Goal: Find specific page/section: Find specific page/section

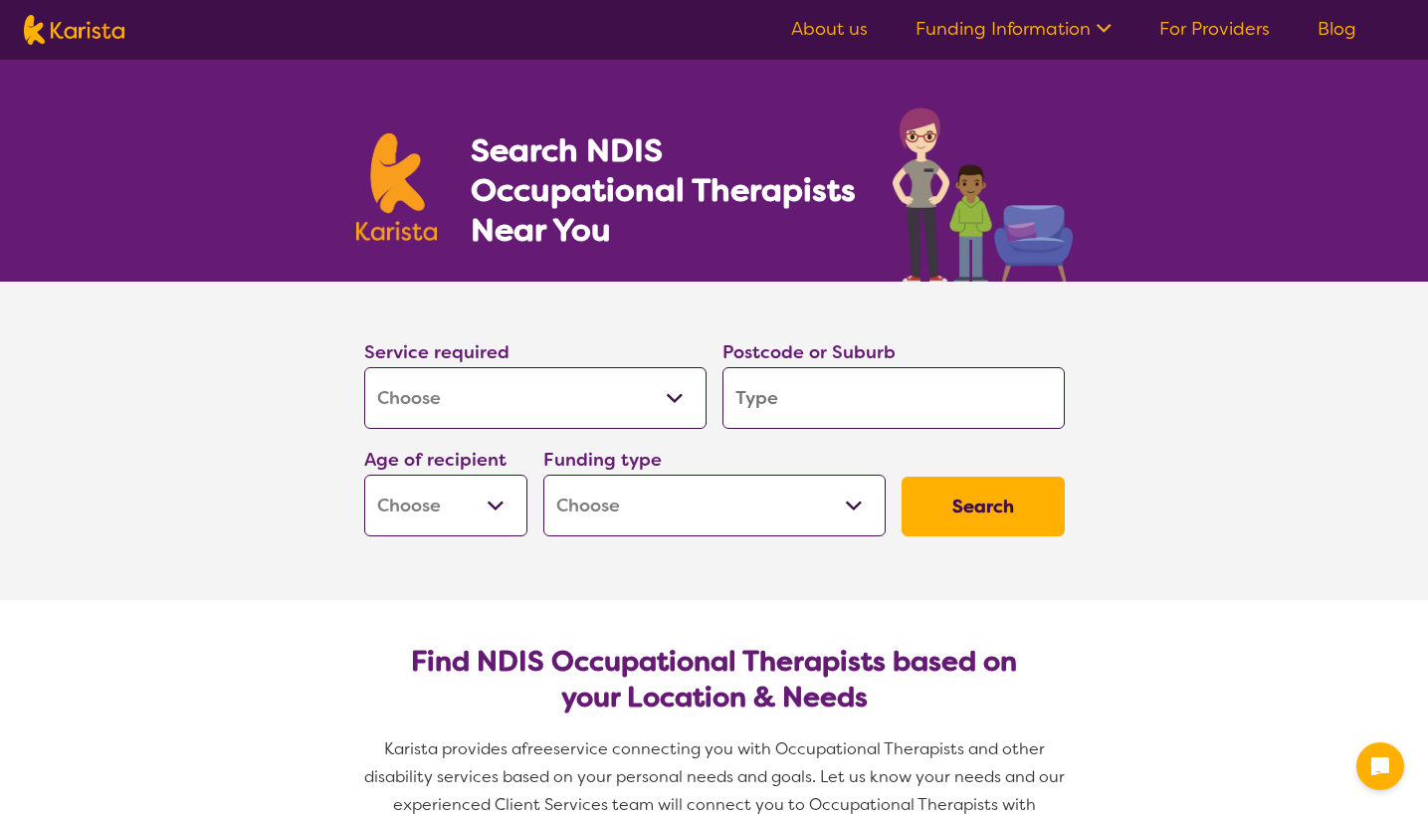
select select "[MEDICAL_DATA]"
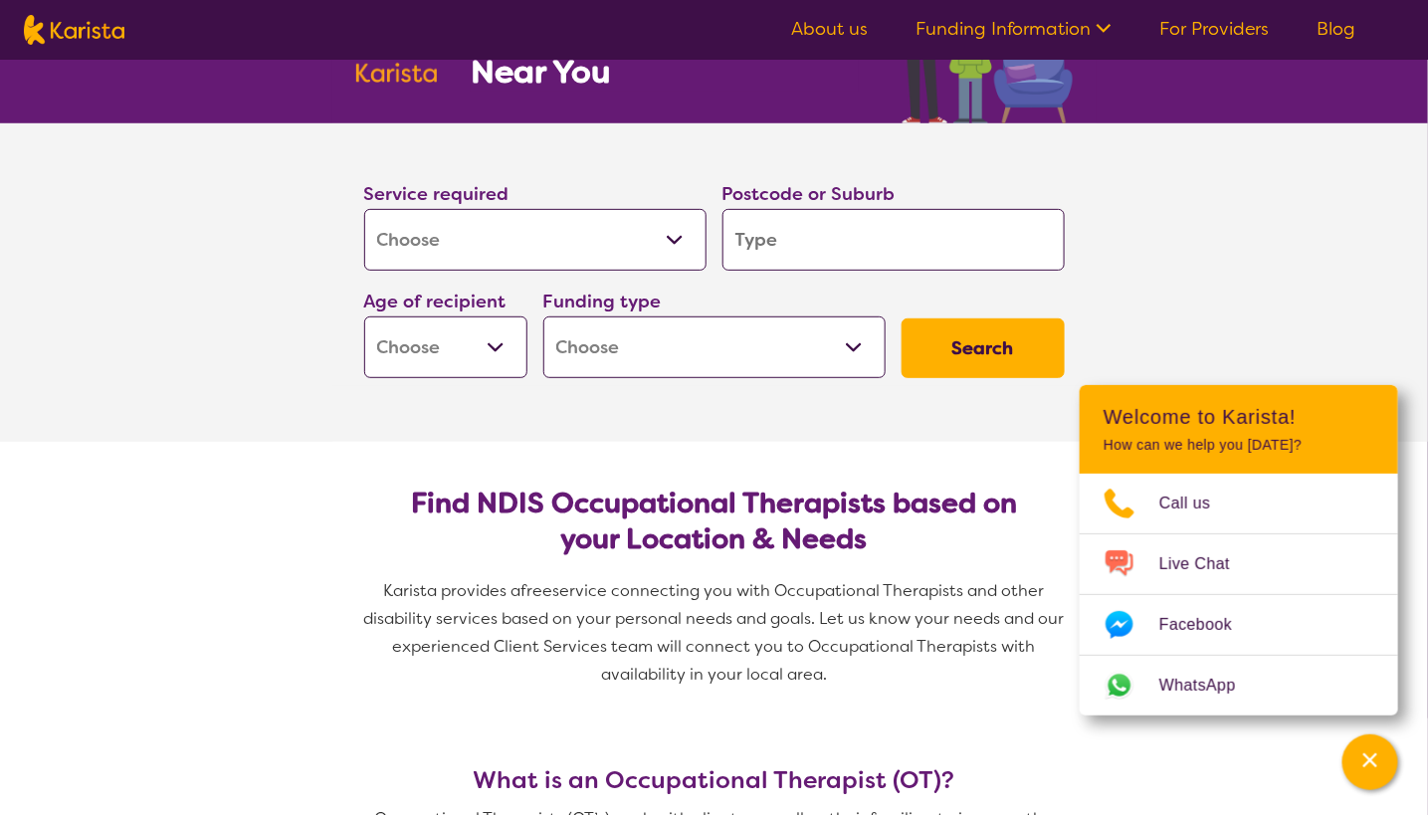
scroll to position [154, 0]
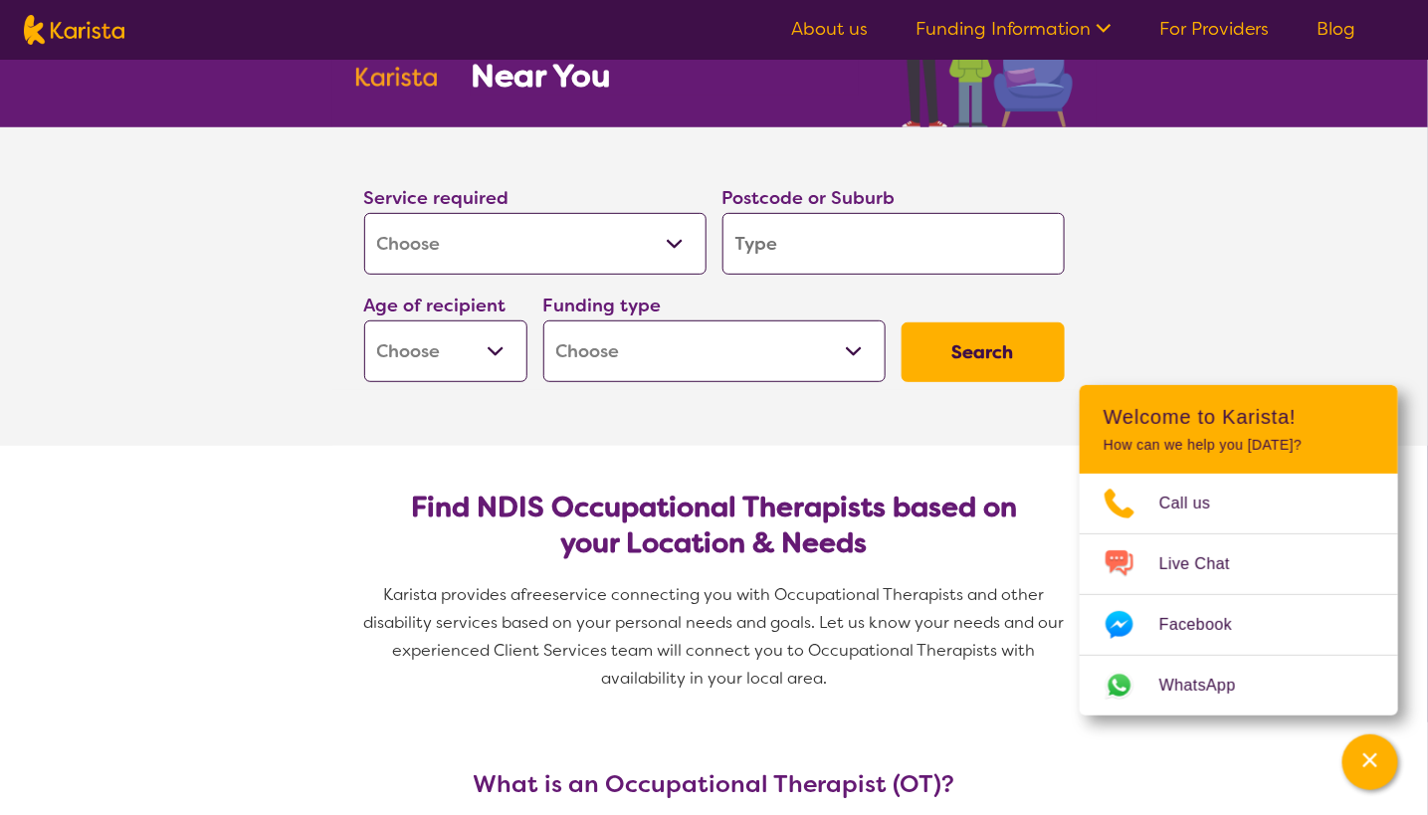
click at [853, 244] on input "search" at bounding box center [893, 244] width 342 height 62
type input "4"
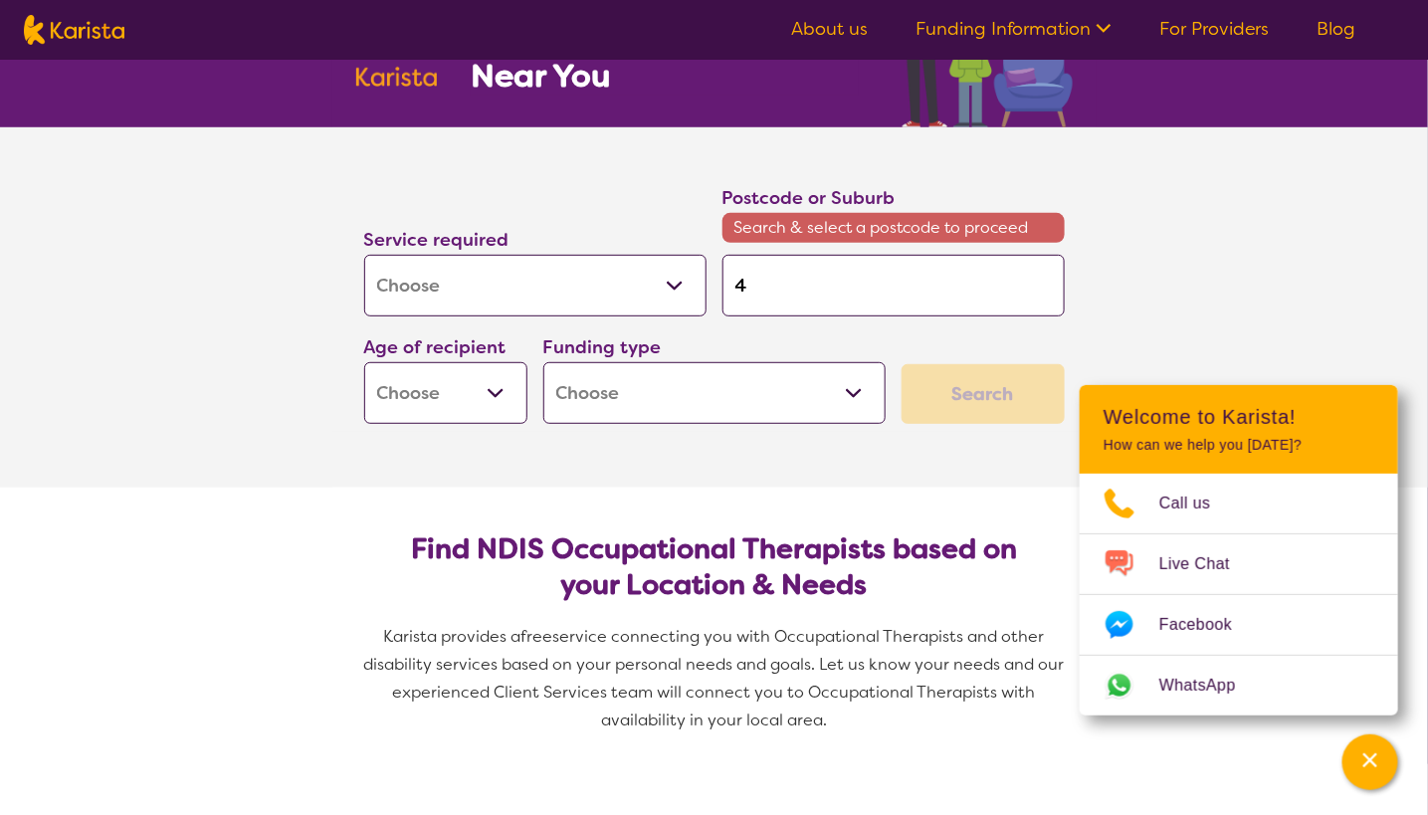
type input "43"
type input "431"
type input "4311"
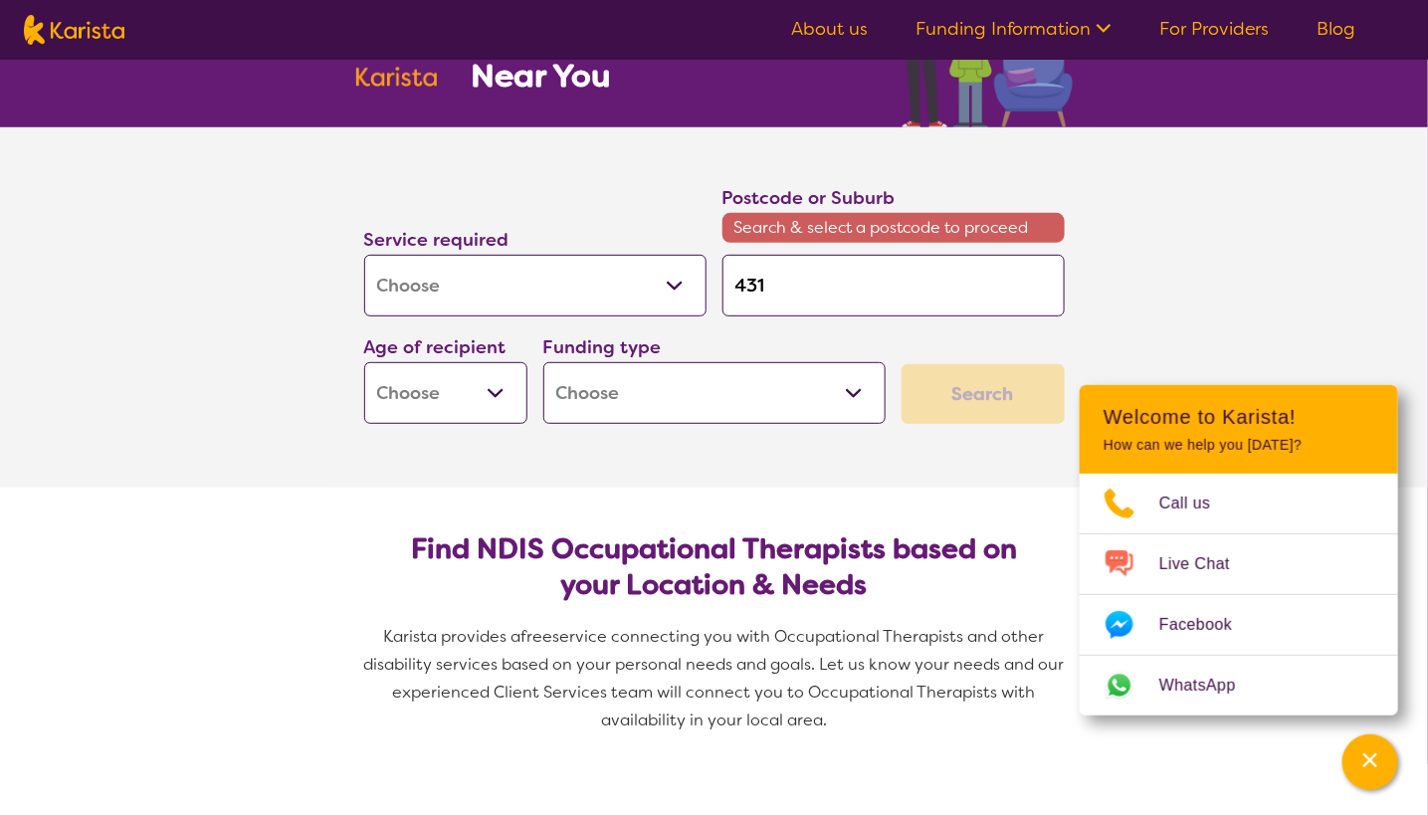
type input "4311"
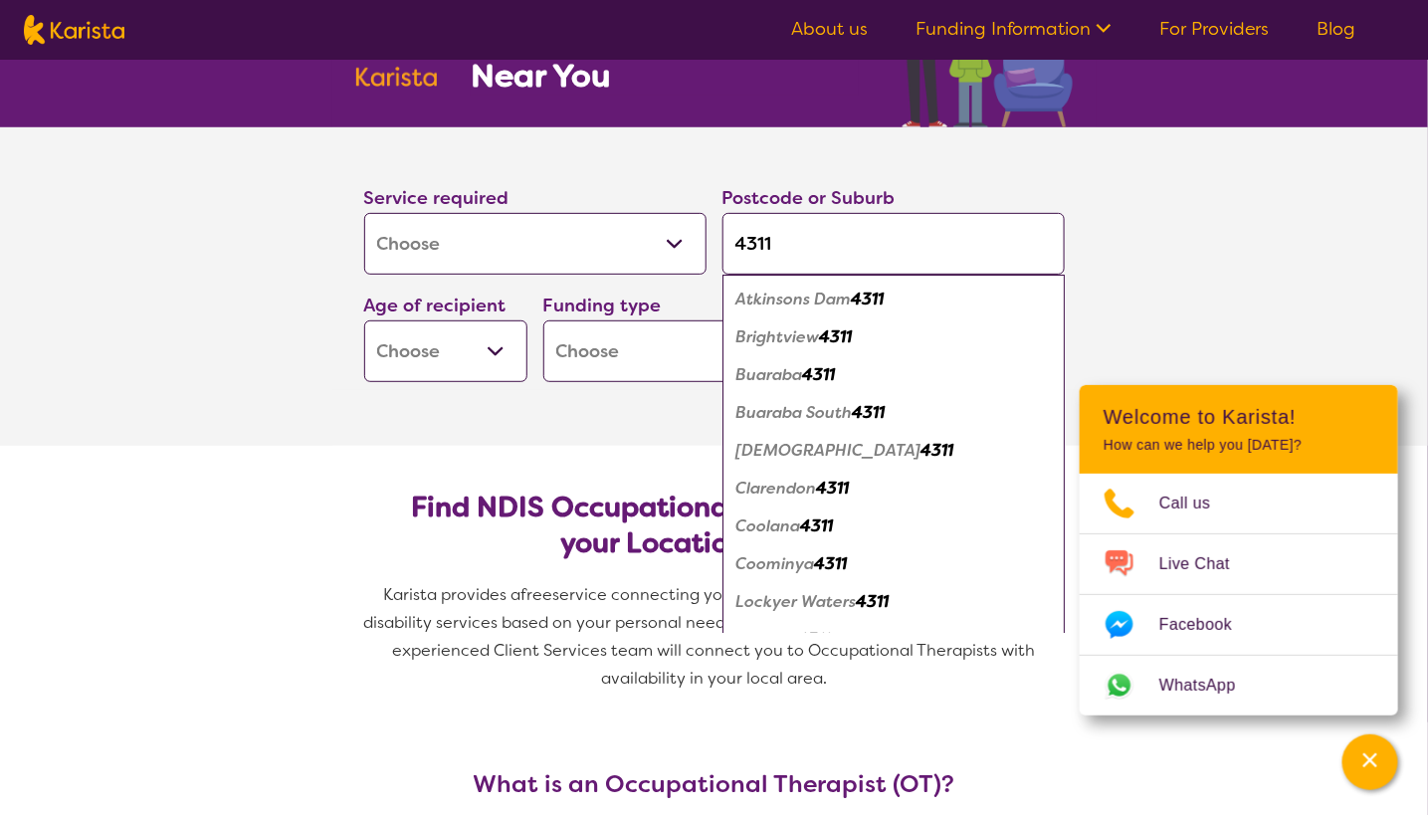
scroll to position [293, 0]
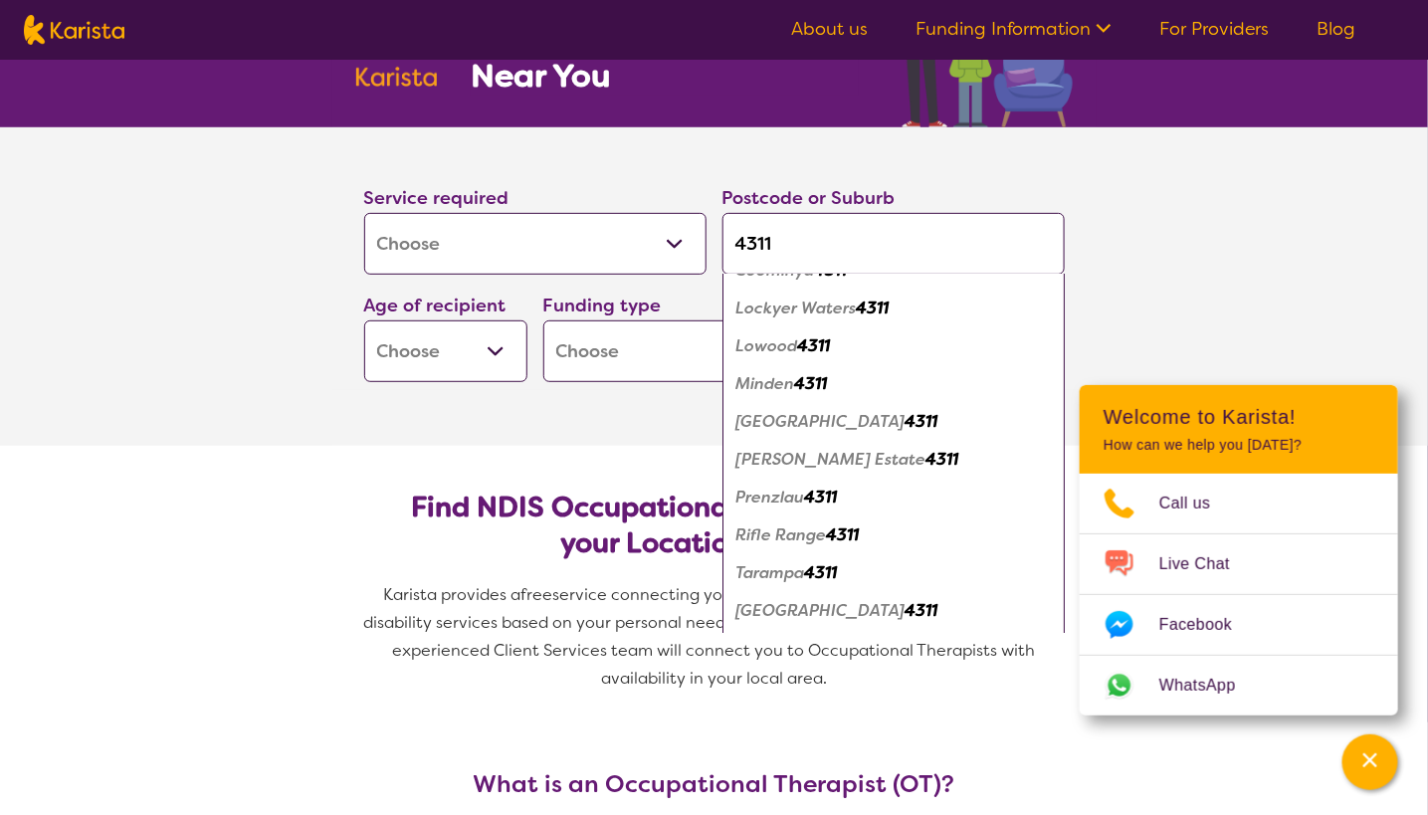
type input "4311"
click at [760, 340] on em "Lowood" at bounding box center [767, 345] width 62 height 21
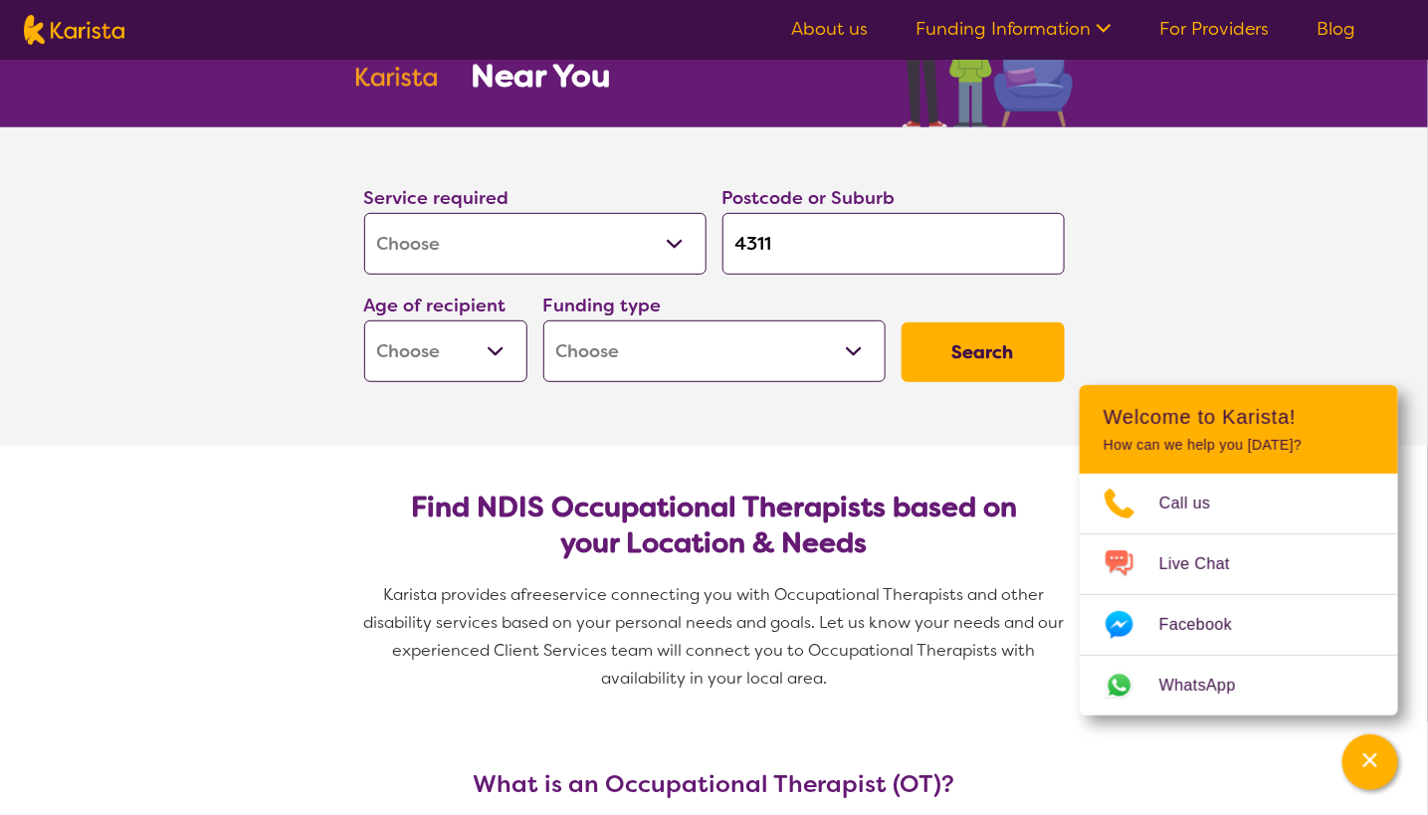
scroll to position [0, 0]
click at [492, 349] on select "Early Childhood - 0 to 9 Child - 10 to 11 Adolescent - 12 to 17 Adult - 18 to 6…" at bounding box center [445, 351] width 163 height 62
select select "AD"
click at [364, 320] on select "Early Childhood - 0 to 9 Child - 10 to 11 Adolescent - 12 to 17 Adult - 18 to 6…" at bounding box center [445, 351] width 163 height 62
select select "AD"
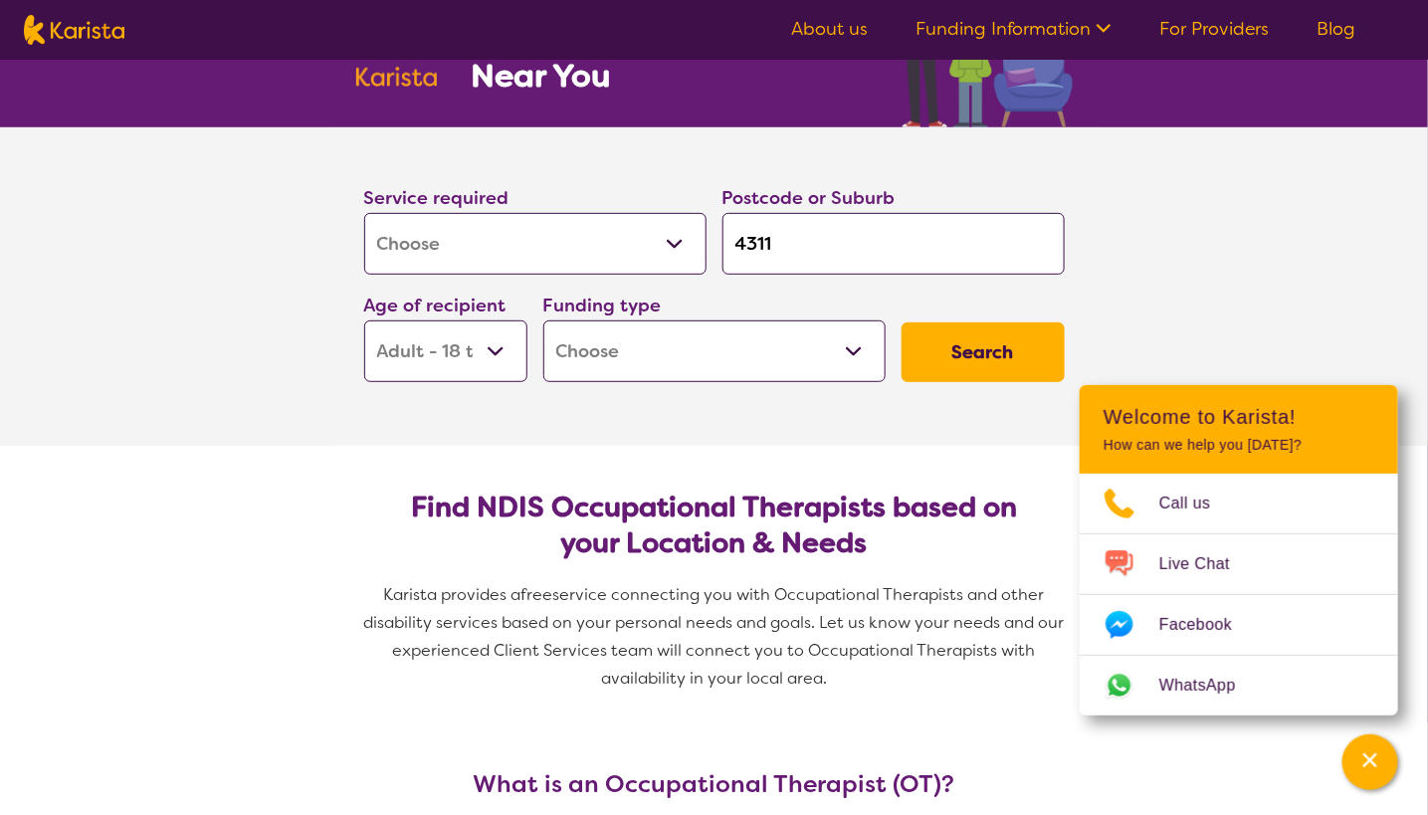
click at [853, 352] on select "Home Care Package (HCP) National Disability Insurance Scheme (NDIS) I don't know" at bounding box center [714, 351] width 342 height 62
select select "i-don-t-know"
click at [543, 320] on select "Home Care Package (HCP) National Disability Insurance Scheme (NDIS) I don't know" at bounding box center [714, 351] width 342 height 62
select select "i-don-t-know"
click at [675, 242] on select "Allied Health Assistant Assessment ([MEDICAL_DATA] or [MEDICAL_DATA]) Behaviour…" at bounding box center [535, 244] width 342 height 62
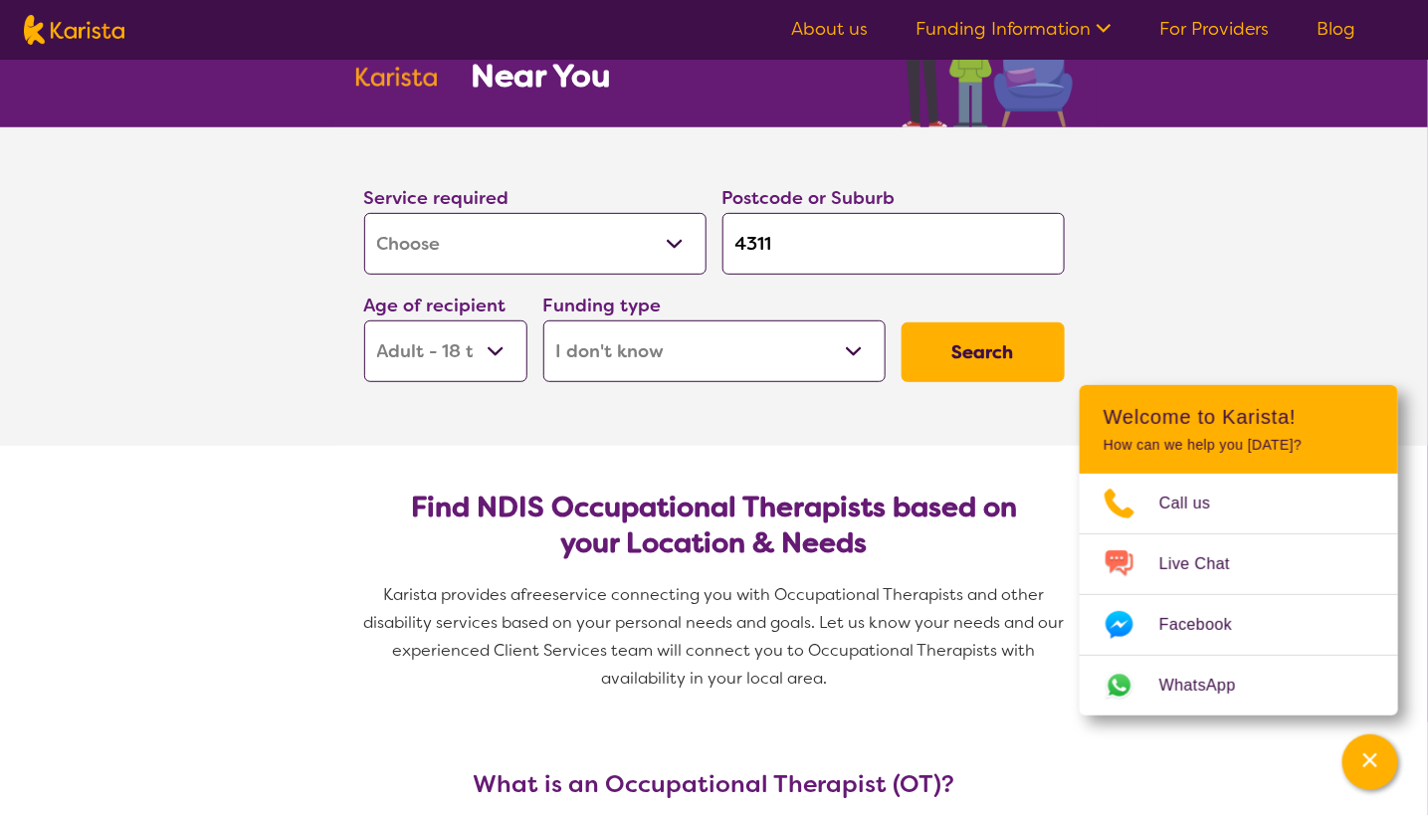
select select "Counselling"
click at [364, 213] on select "Allied Health Assistant Assessment ([MEDICAL_DATA] or [MEDICAL_DATA]) Behaviour…" at bounding box center [535, 244] width 342 height 62
select select "Counselling"
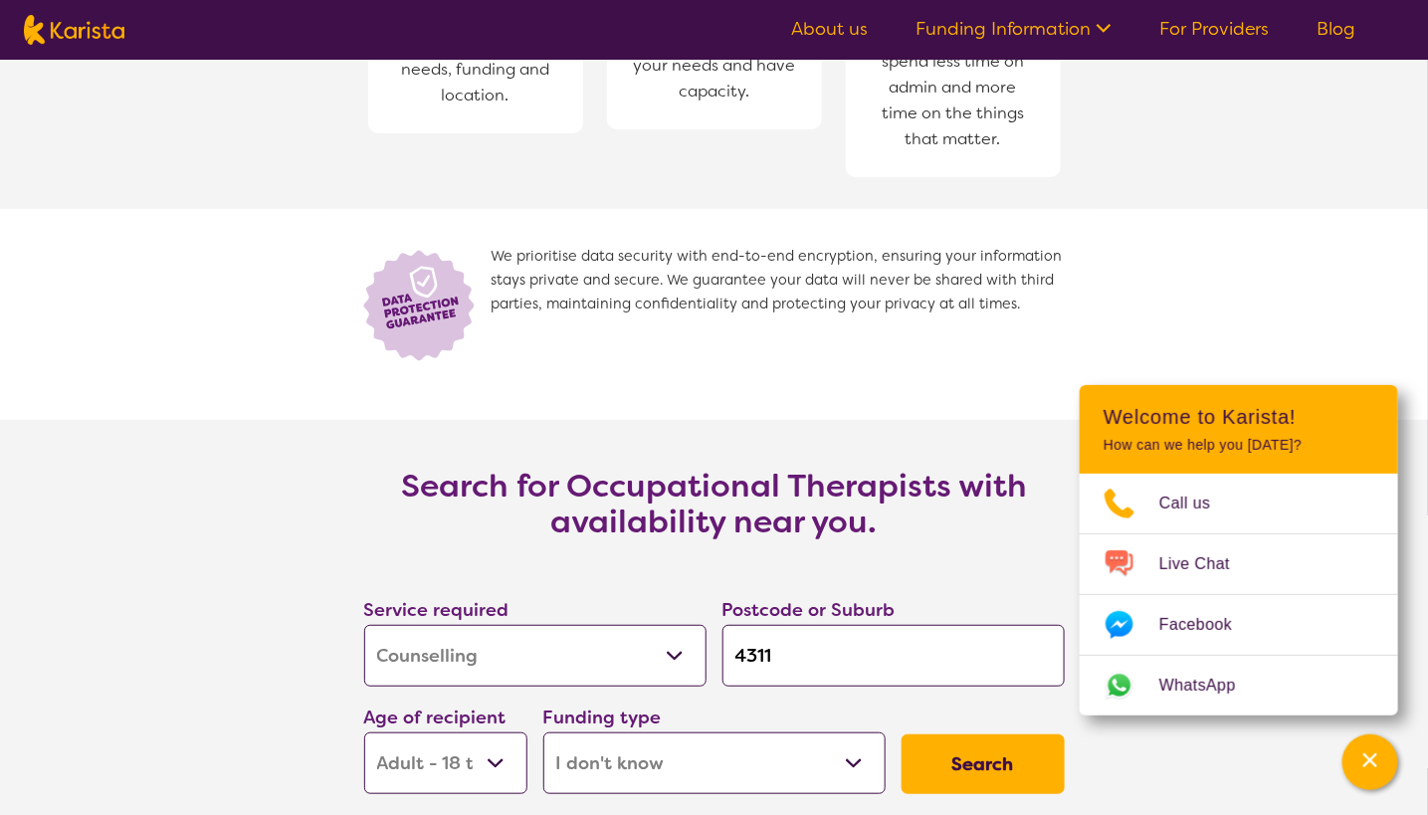
scroll to position [2519, 0]
drag, startPoint x: 582, startPoint y: 406, endPoint x: 972, endPoint y: 758, distance: 525.5
click at [972, 758] on button "Search" at bounding box center [982, 764] width 163 height 60
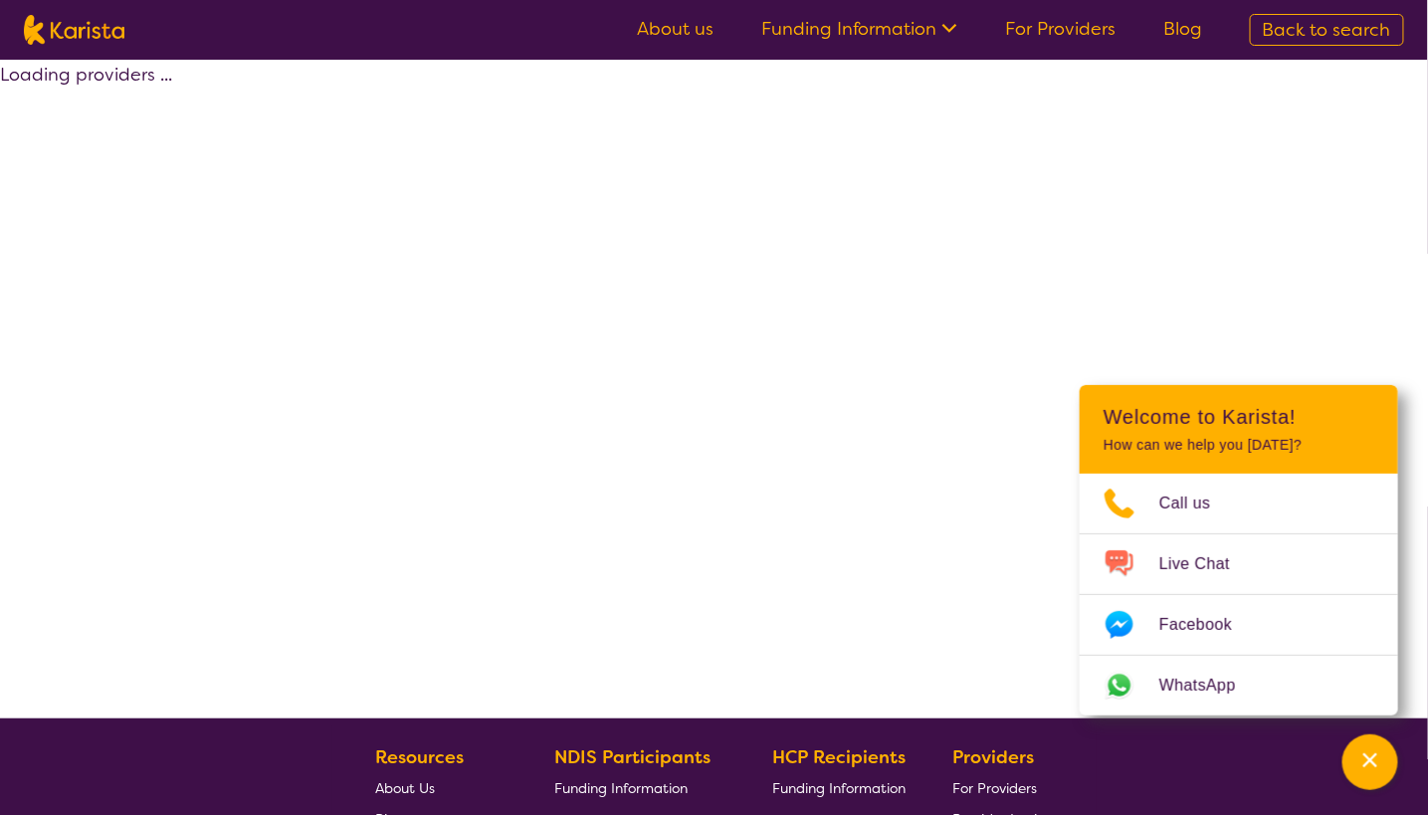
select select "Counselling"
select select "AD"
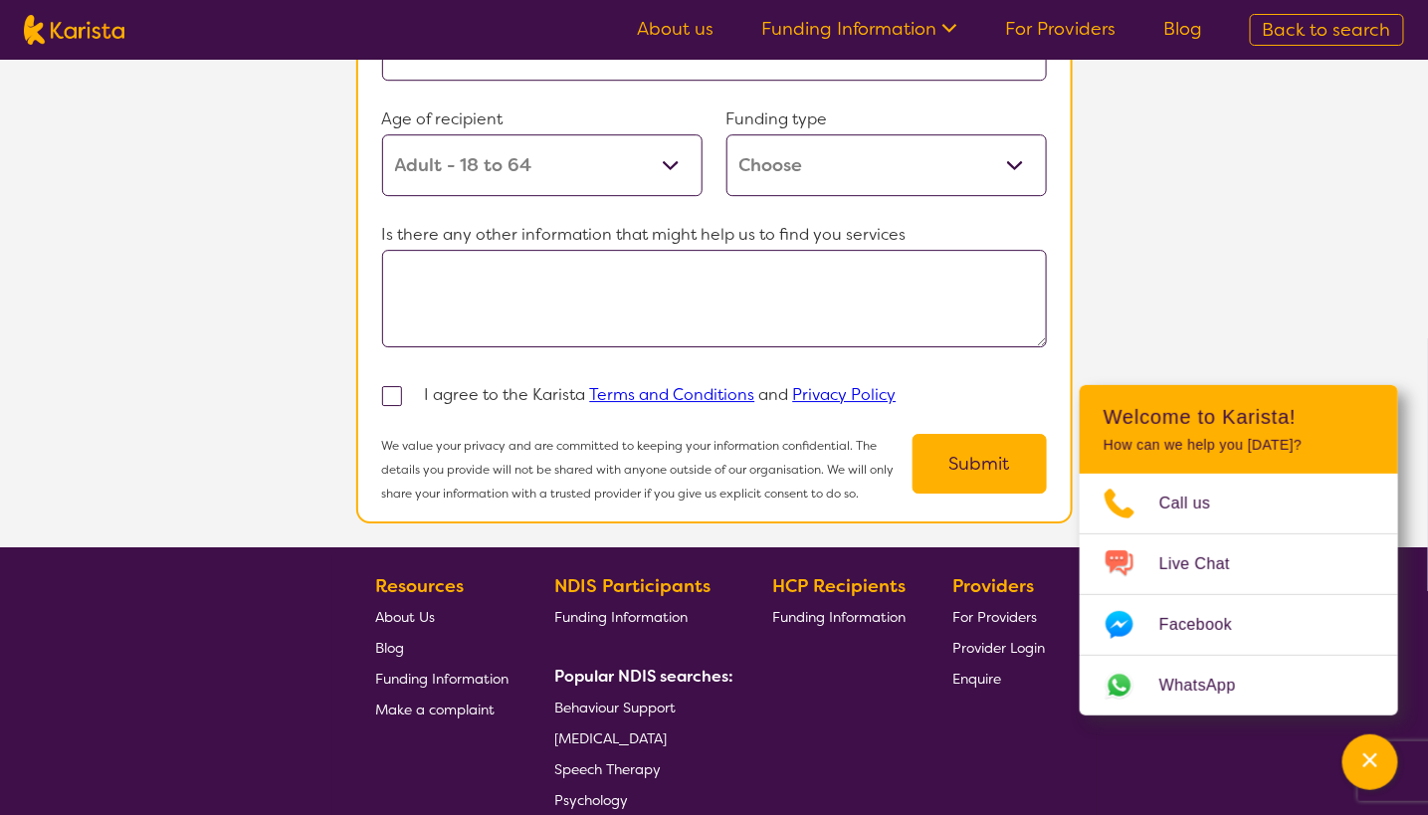
scroll to position [1939, 0]
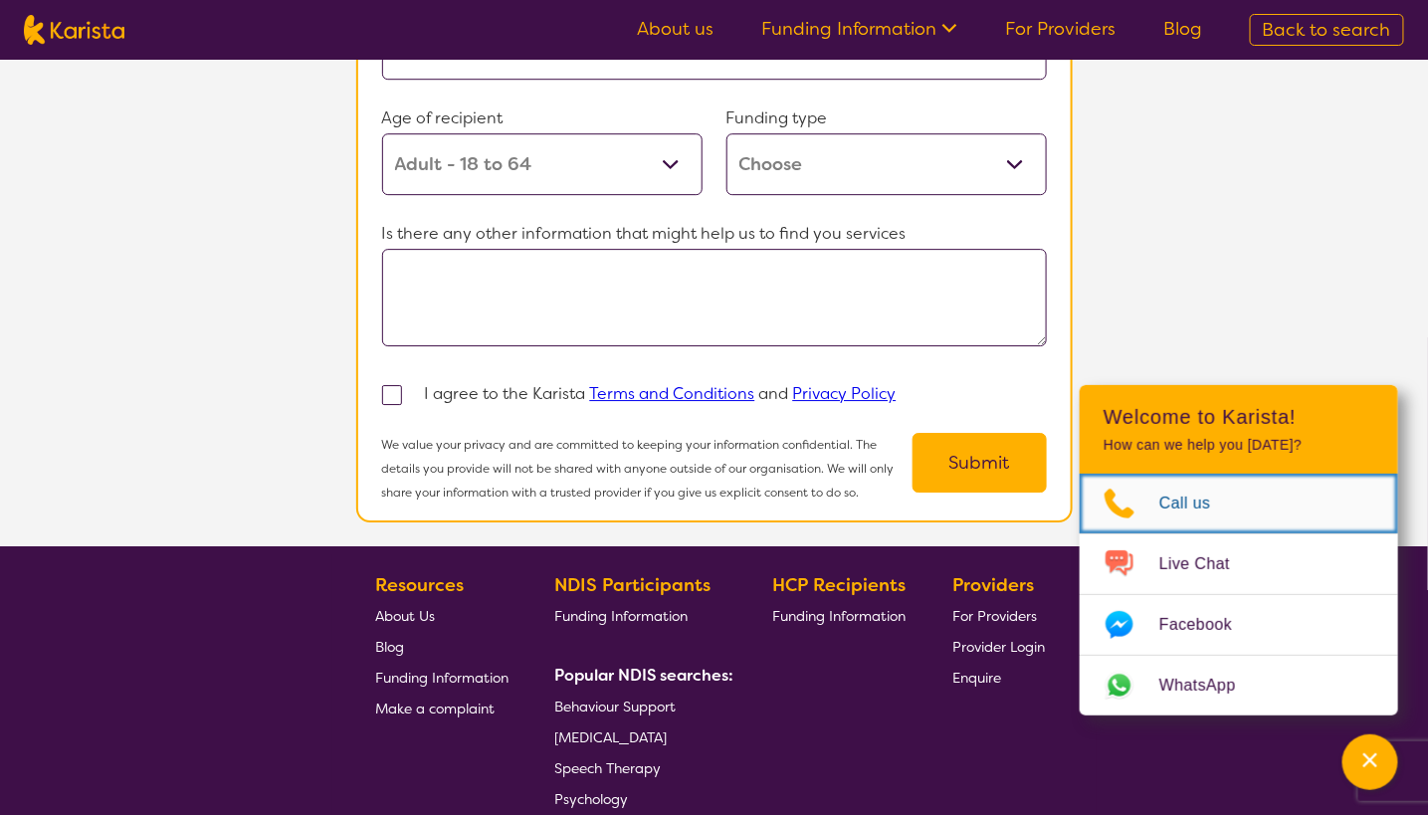
click at [1191, 499] on span "Call us" at bounding box center [1197, 503] width 76 height 30
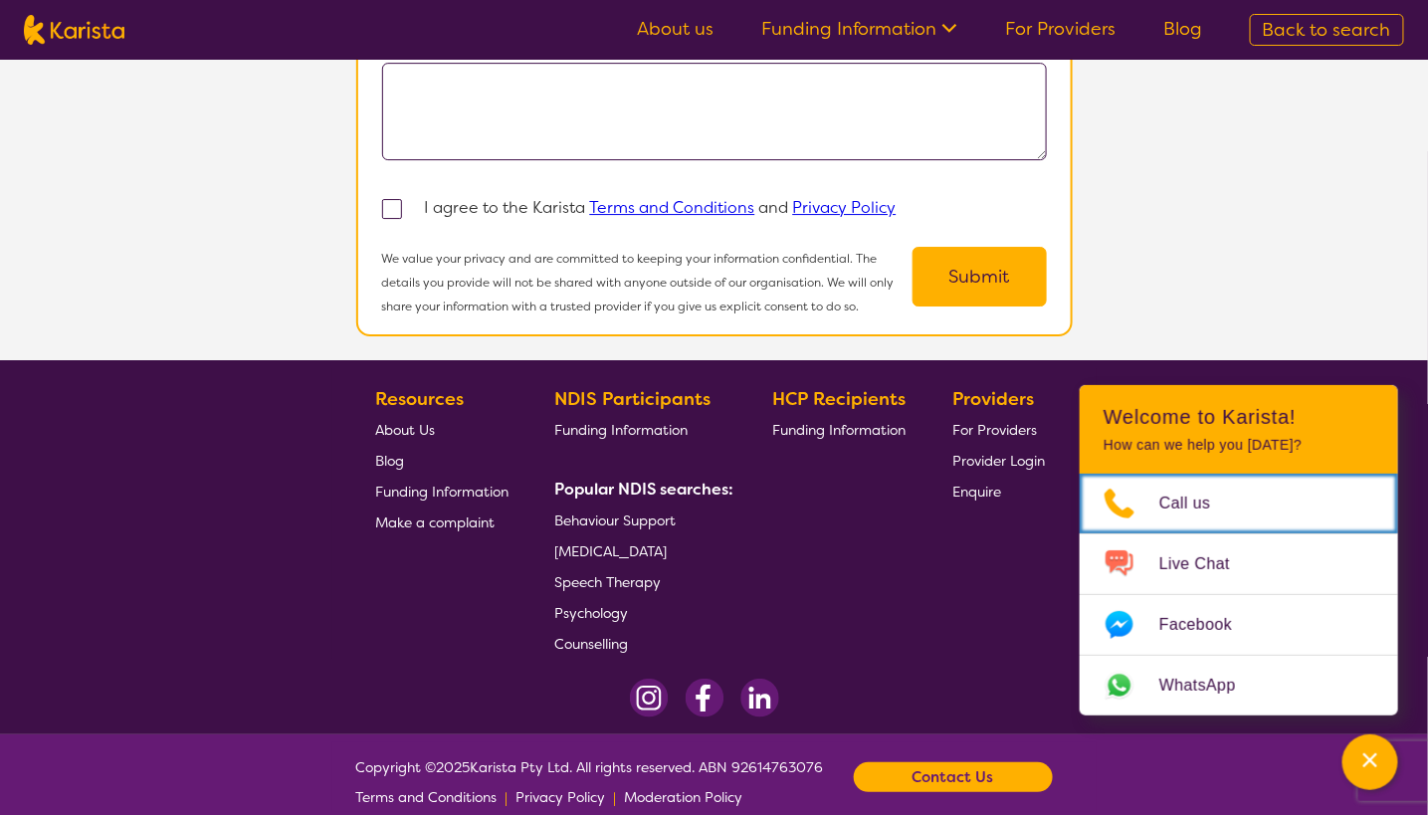
scroll to position [2131, 0]
